Goal: Information Seeking & Learning: Learn about a topic

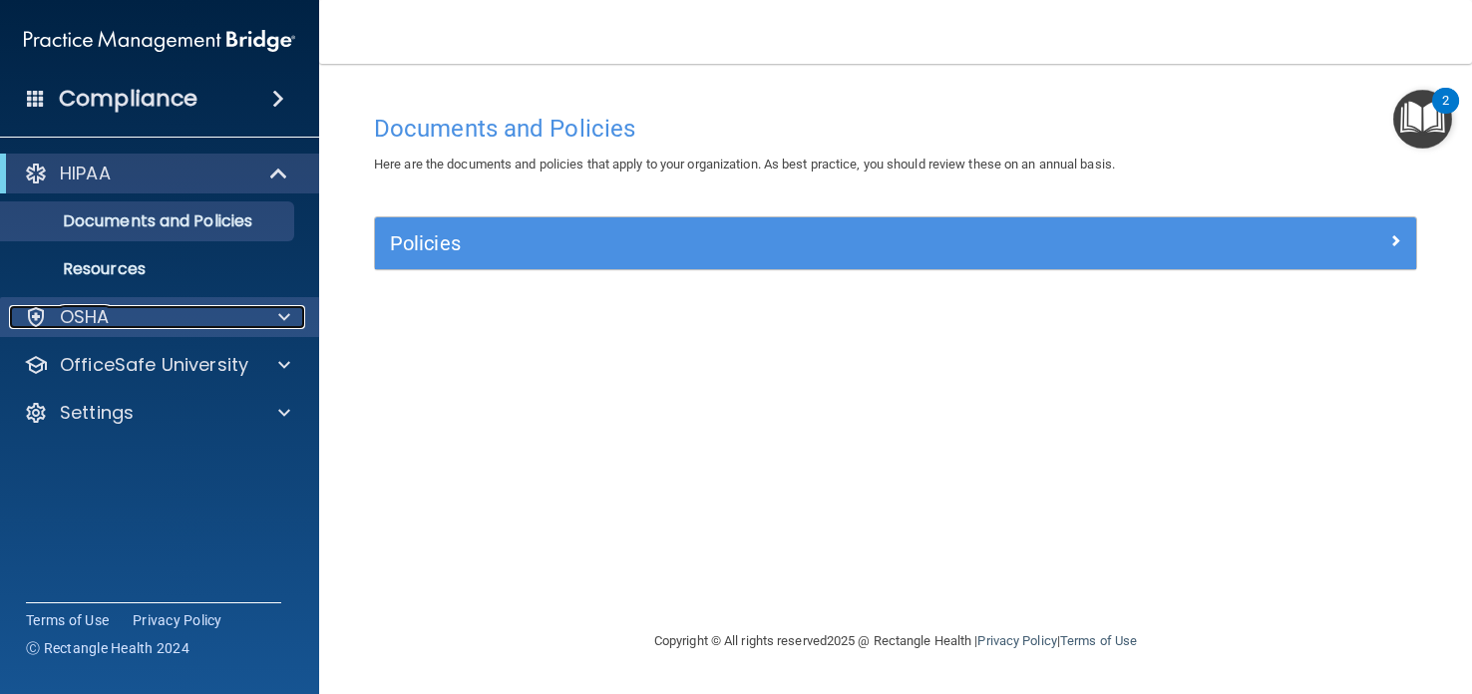
click at [31, 311] on div at bounding box center [36, 317] width 24 height 24
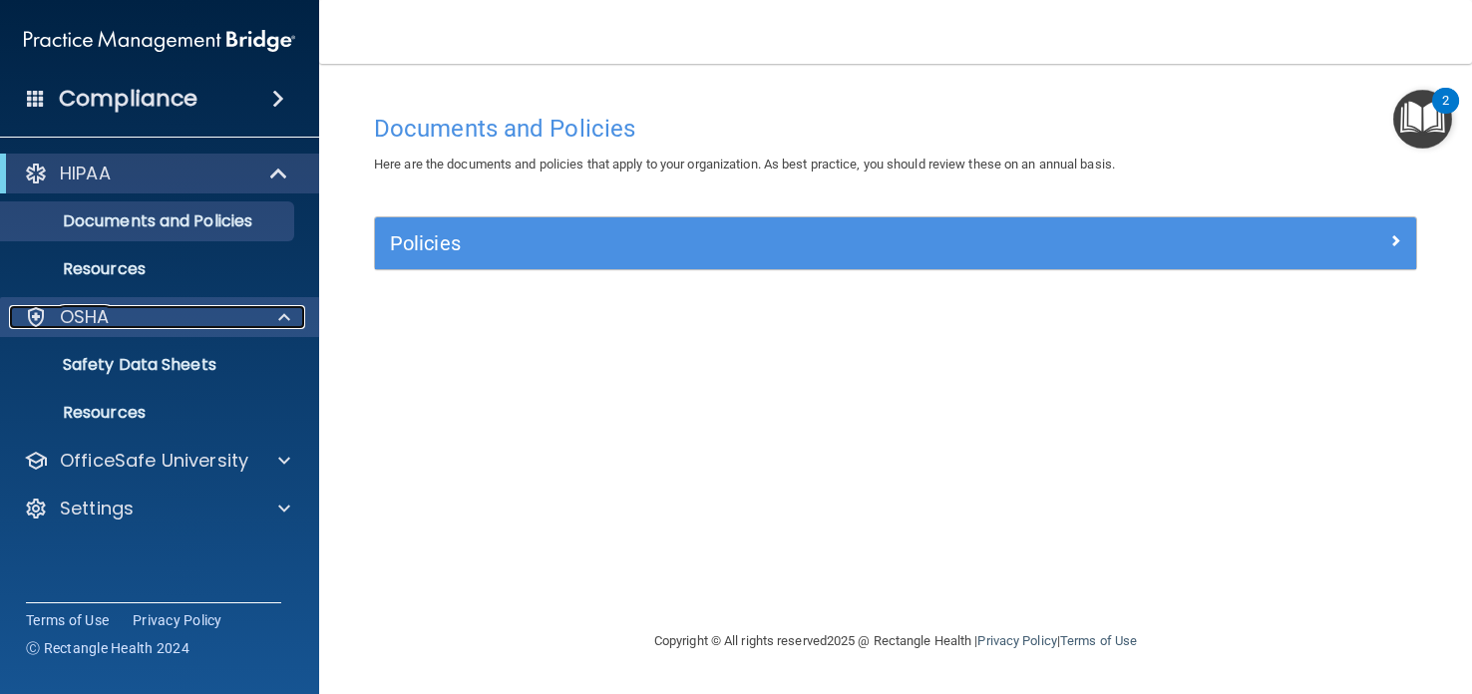
click at [31, 311] on div at bounding box center [36, 317] width 24 height 24
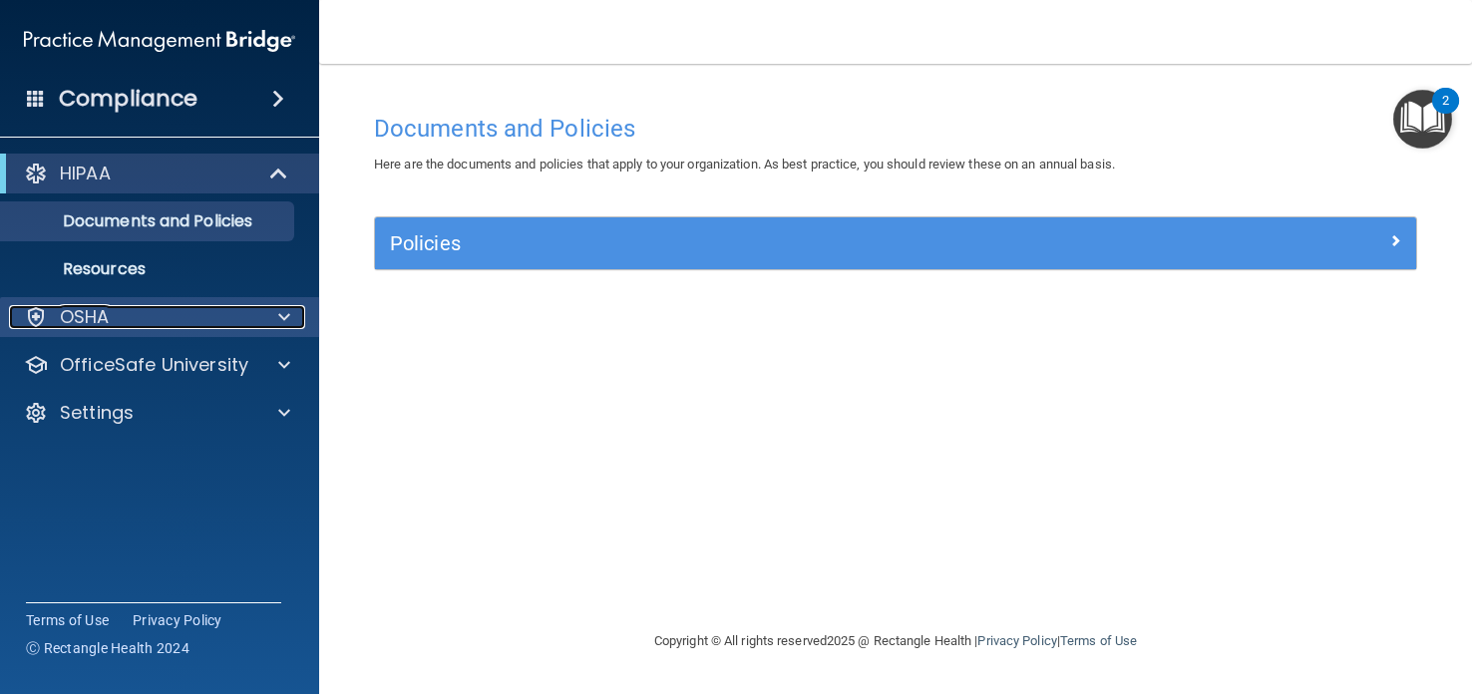
click at [68, 312] on p "OSHA" at bounding box center [85, 317] width 50 height 24
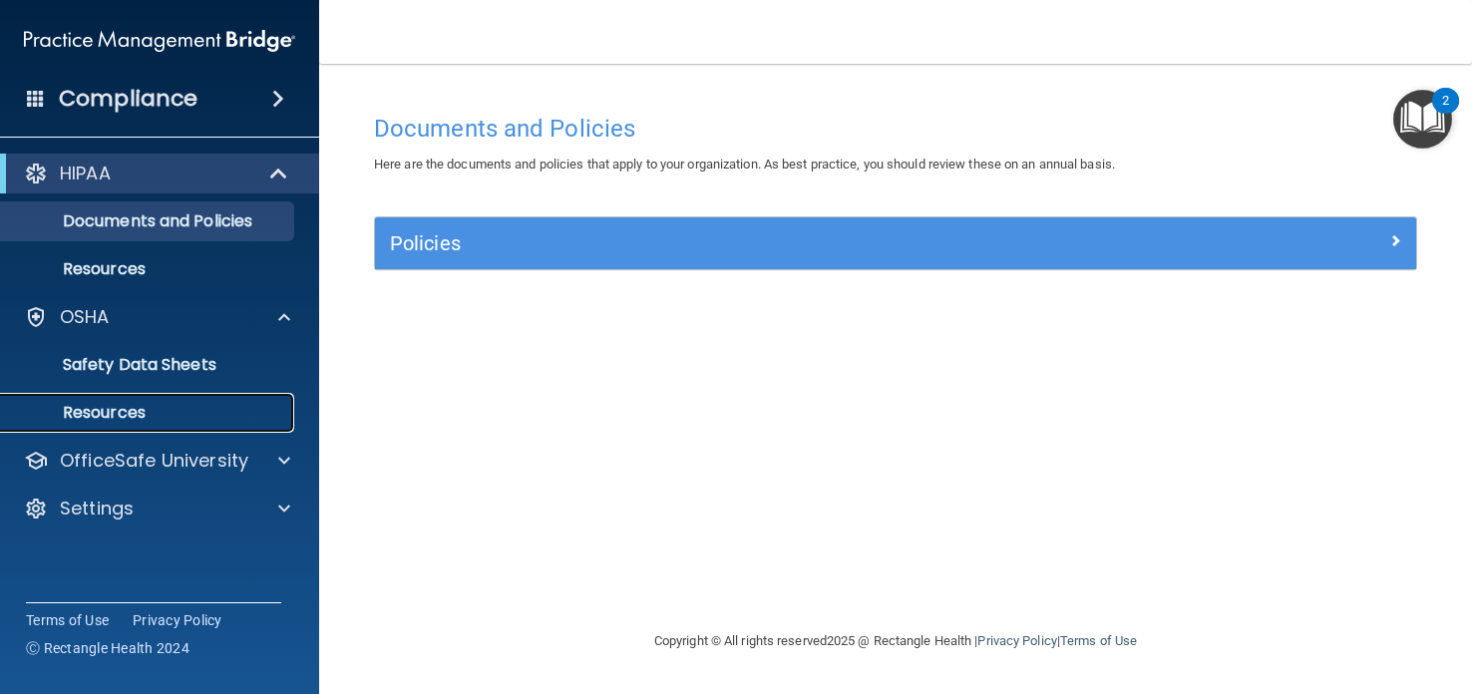
click at [139, 408] on p "Resources" at bounding box center [149, 413] width 272 height 20
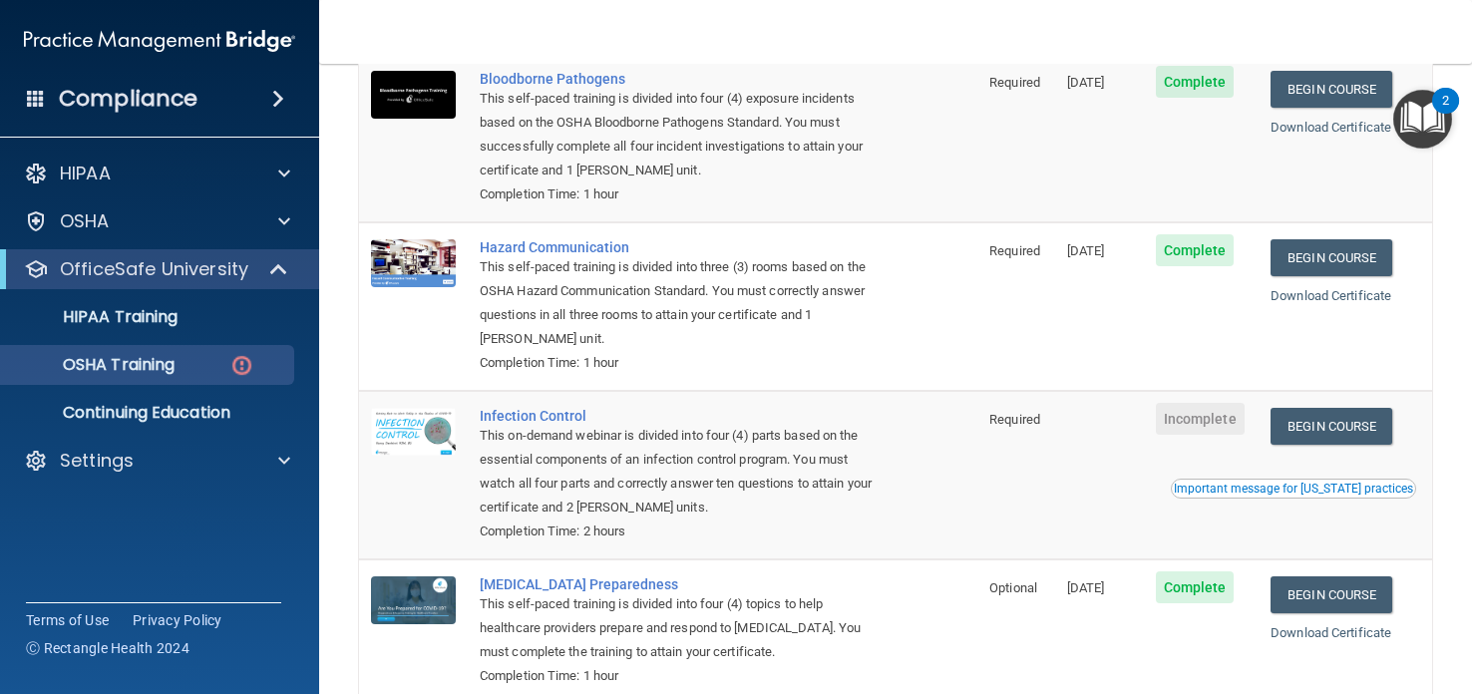
scroll to position [221, 0]
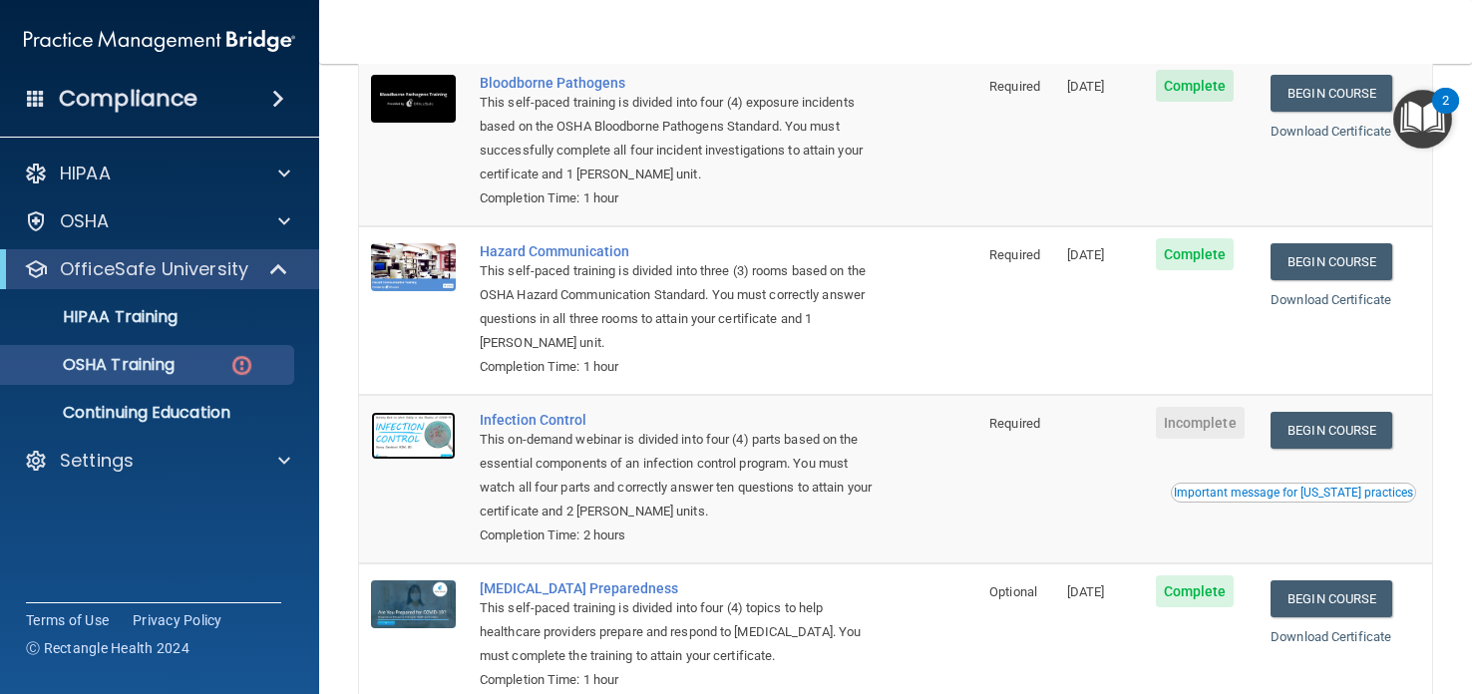
click at [425, 432] on img at bounding box center [413, 436] width 85 height 48
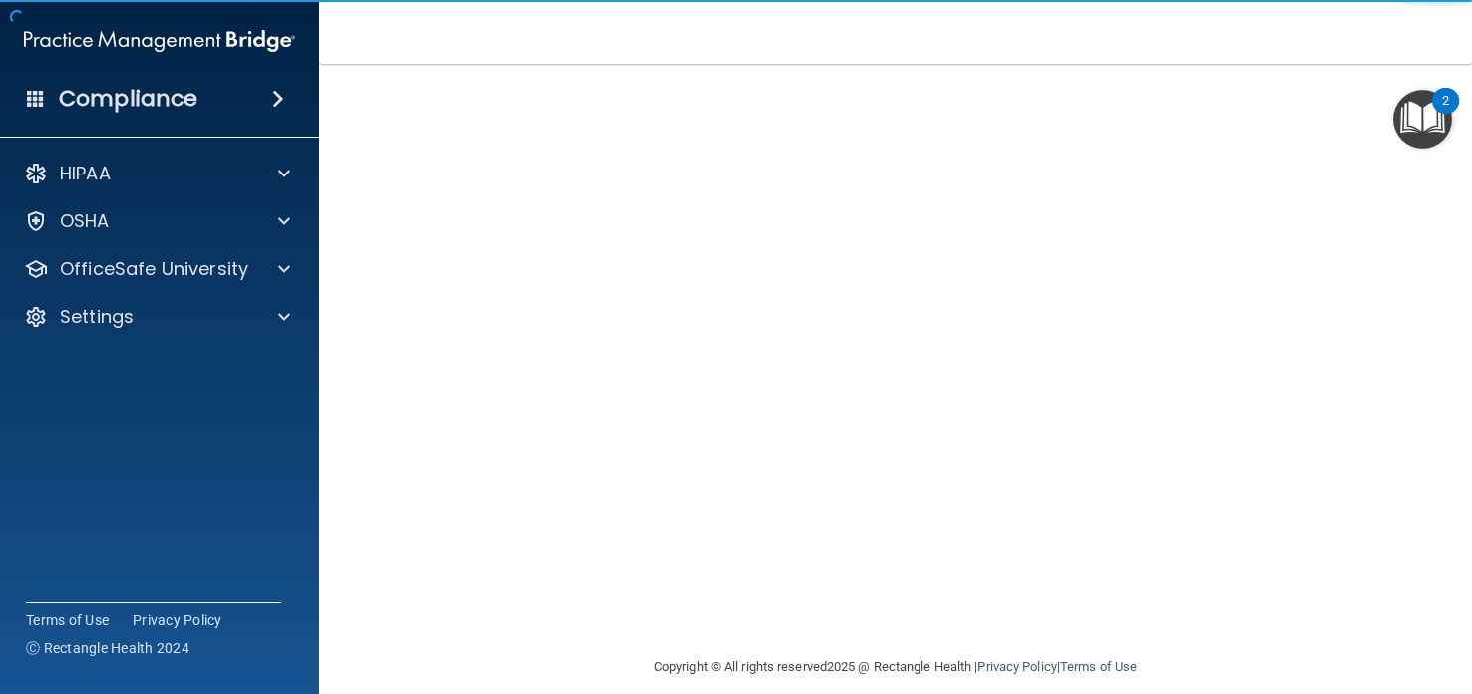
scroll to position [161, 0]
